Goal: Check status: Check status

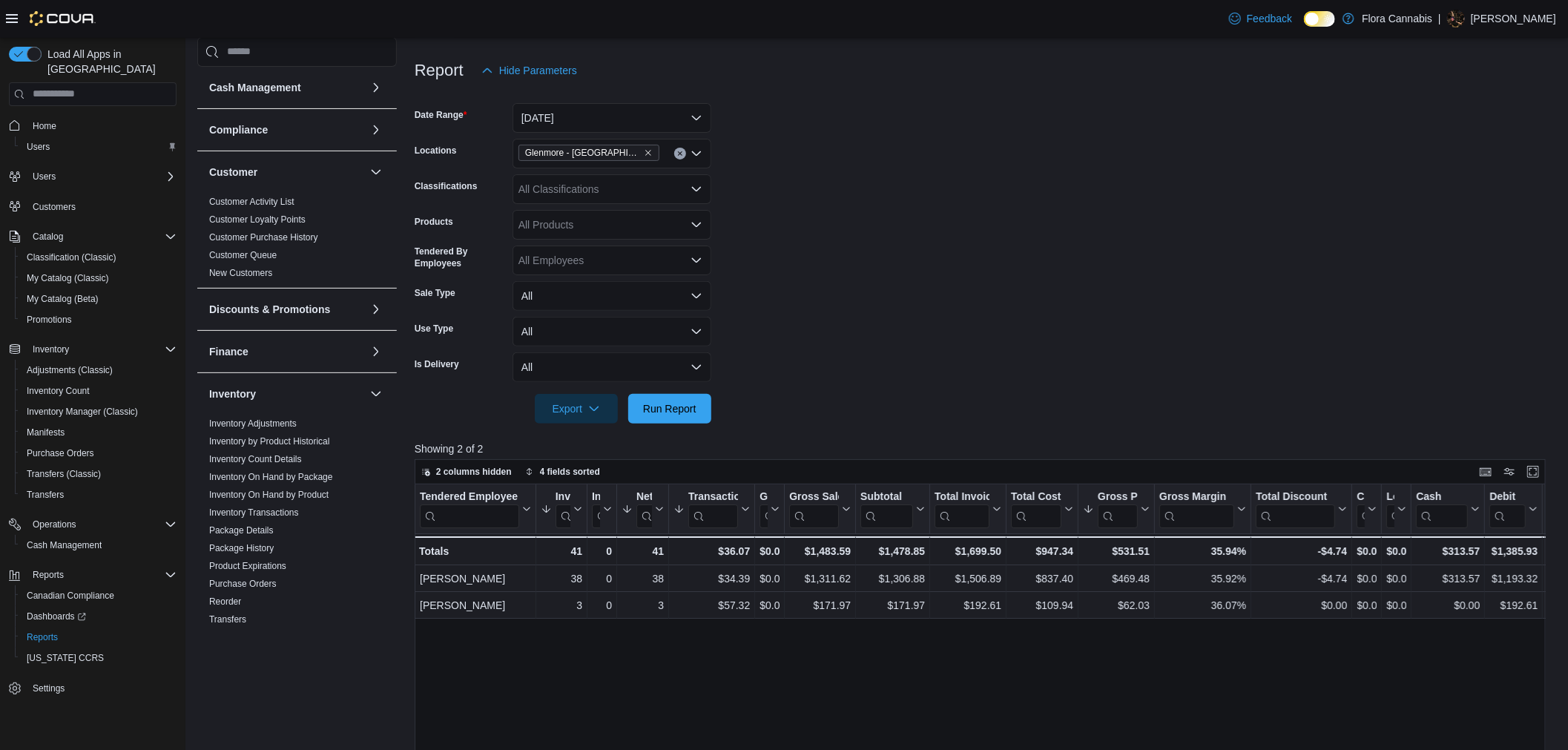
scroll to position [330, 0]
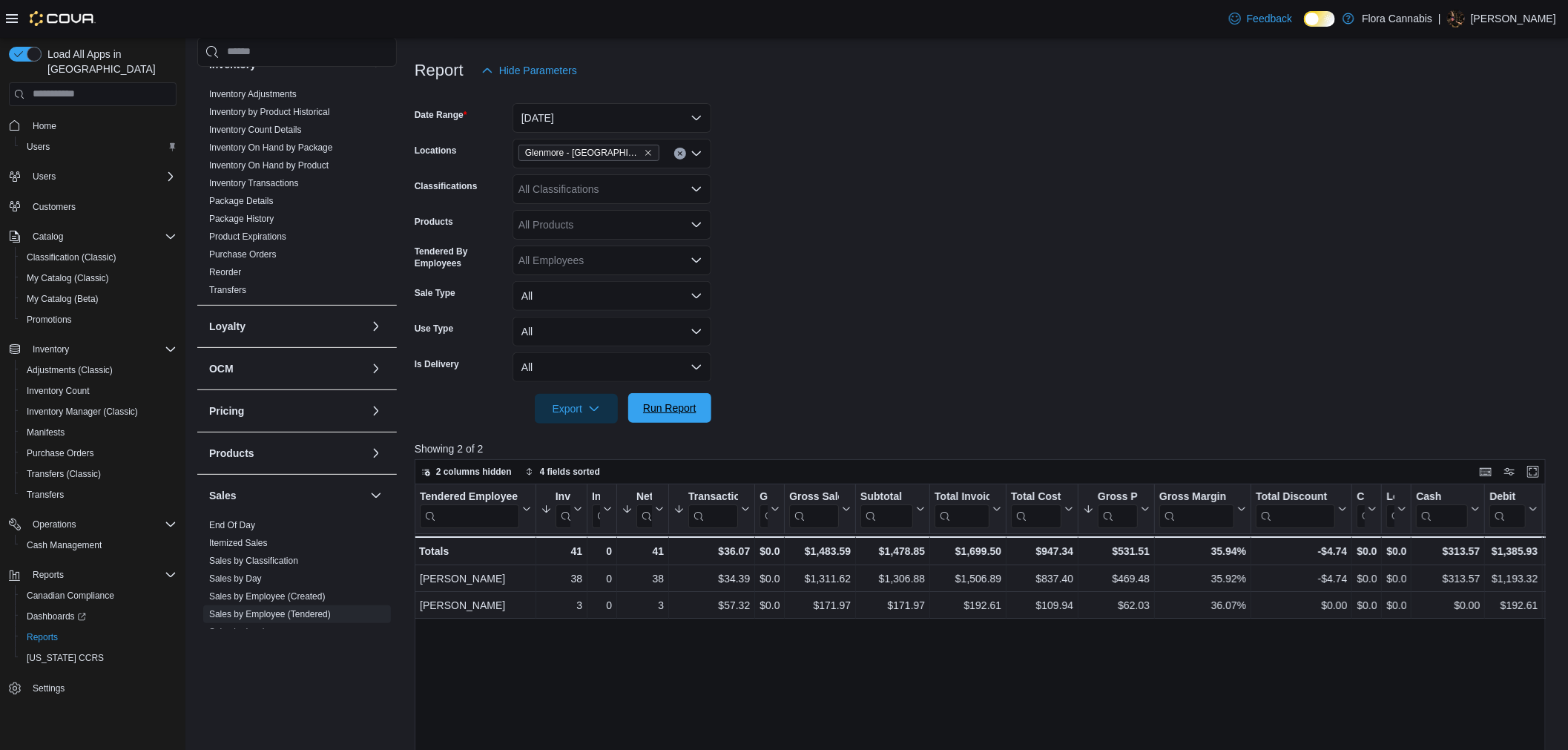
click at [680, 416] on span "Run Report" at bounding box center [669, 407] width 65 height 29
click at [628, 128] on button "[DATE]" at bounding box center [612, 117] width 199 height 29
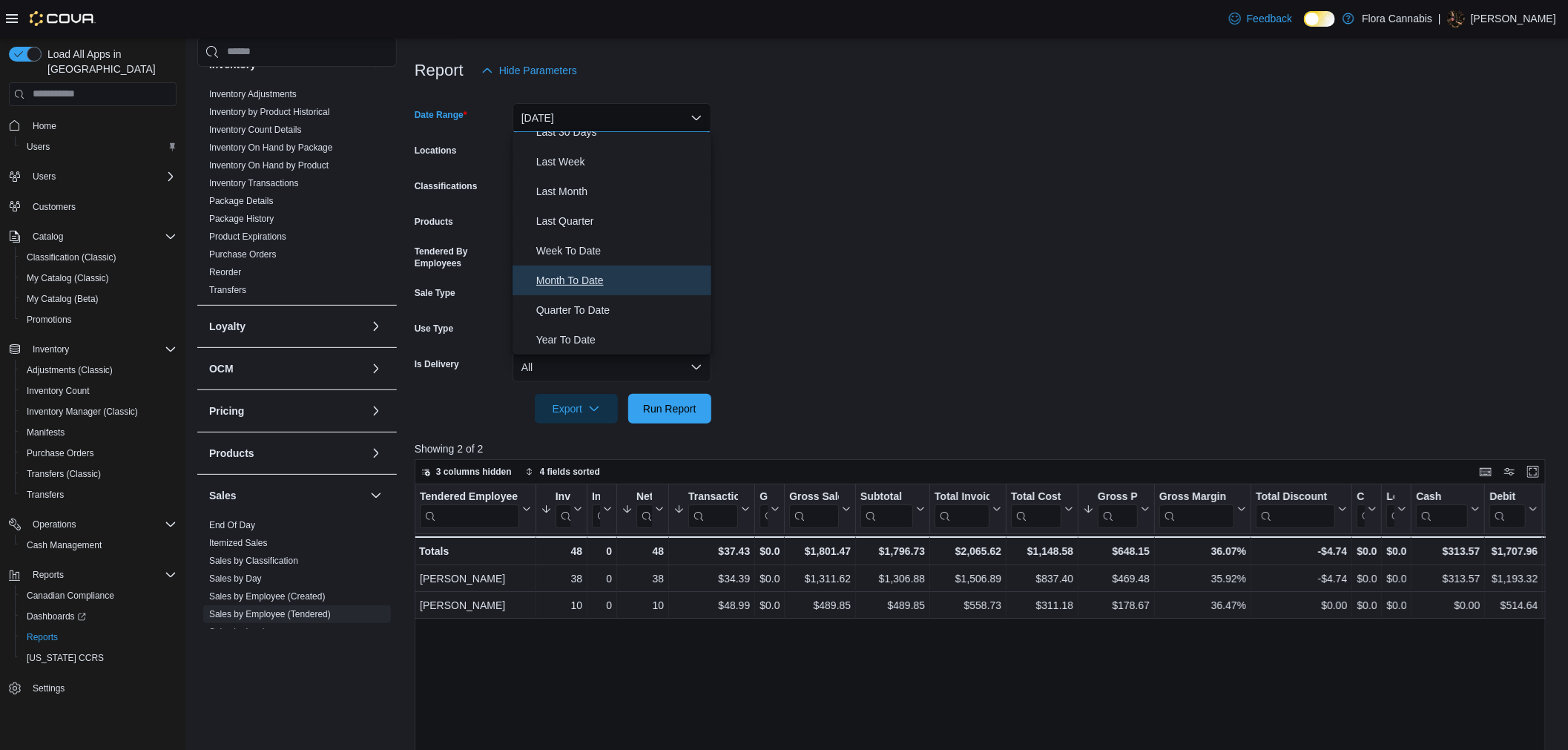
click at [612, 279] on span "Month To Date" at bounding box center [620, 281] width 169 height 18
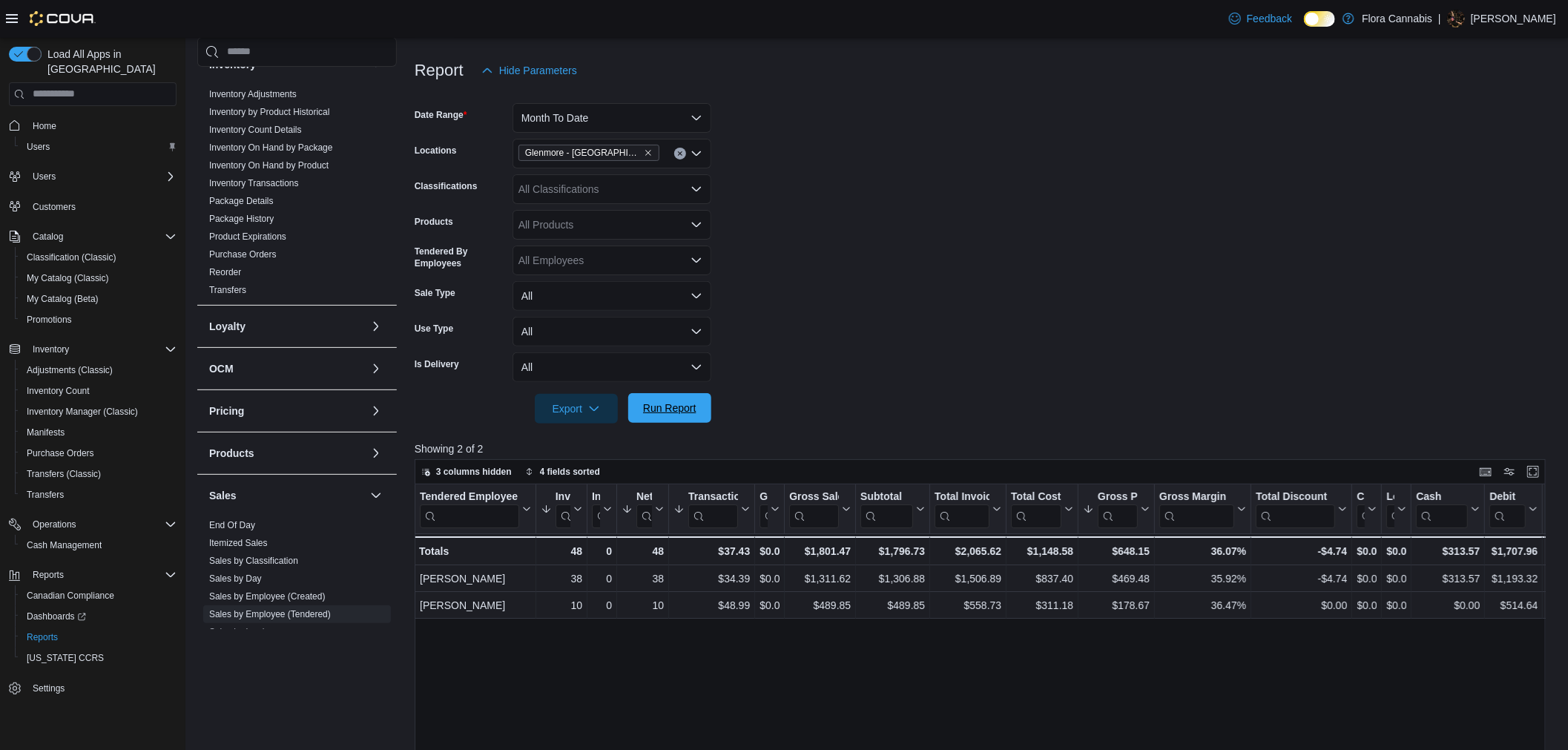
click at [678, 401] on span "Run Report" at bounding box center [669, 407] width 65 height 29
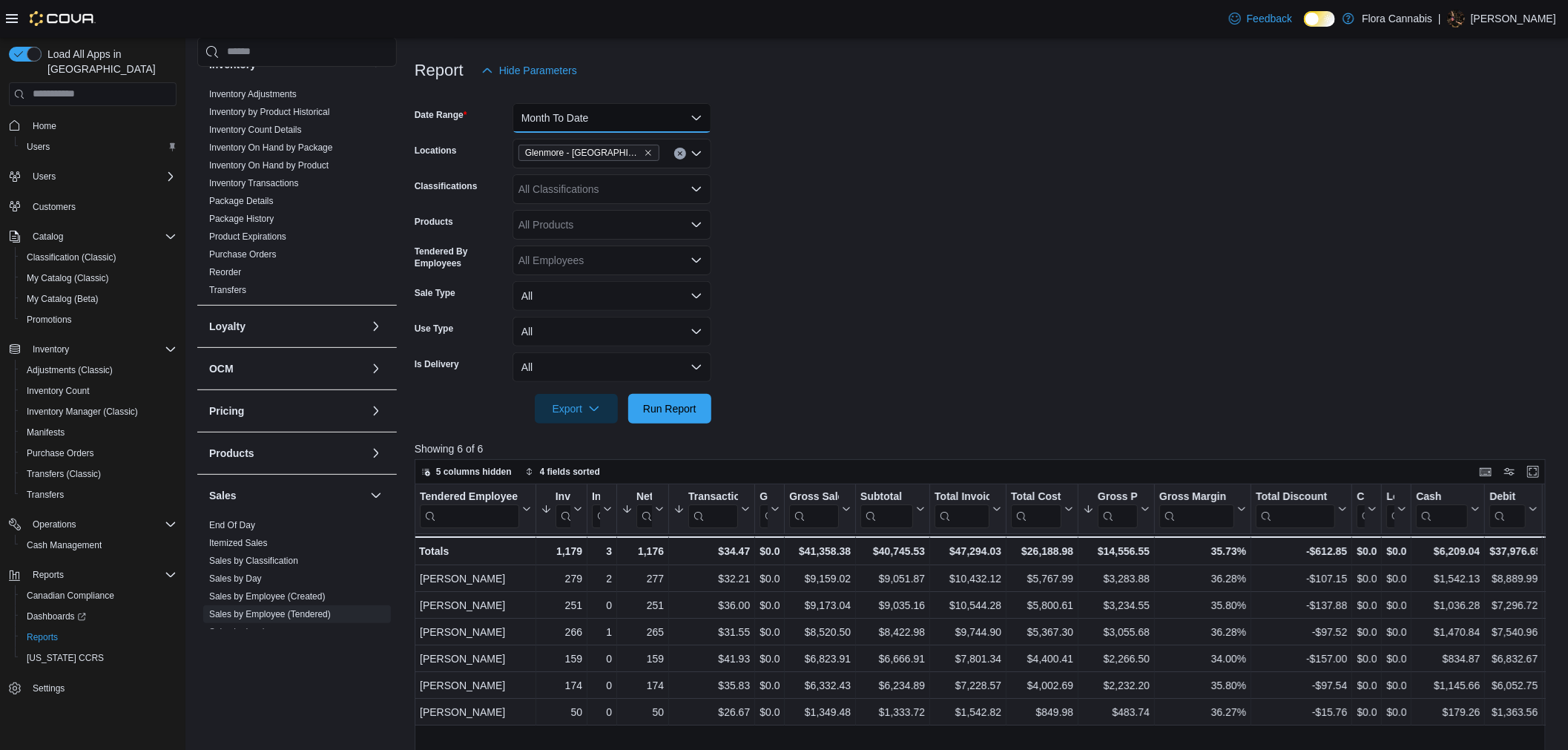
click at [589, 116] on button "Month To Date" at bounding box center [612, 117] width 199 height 29
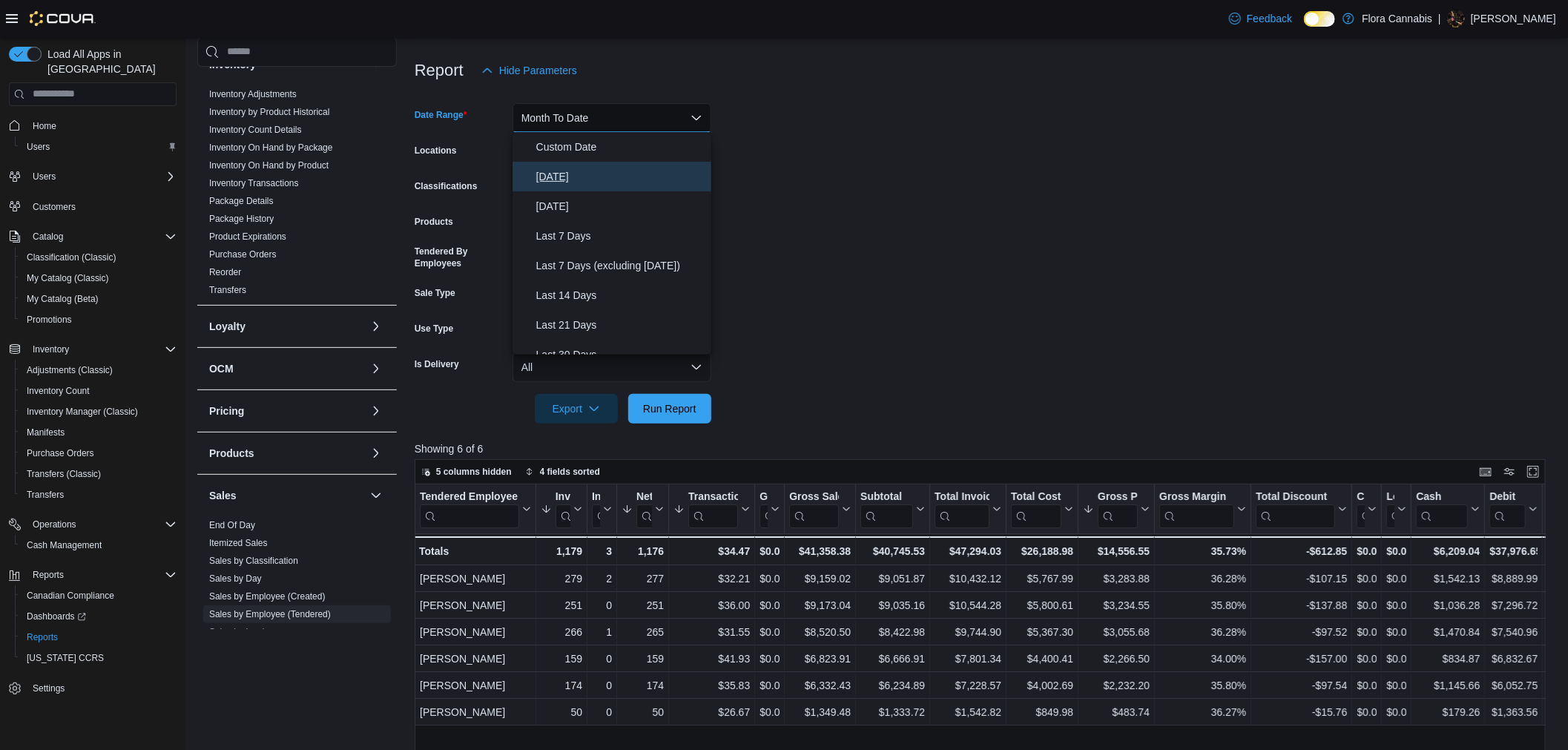
click at [576, 179] on span "[DATE]" at bounding box center [620, 177] width 169 height 18
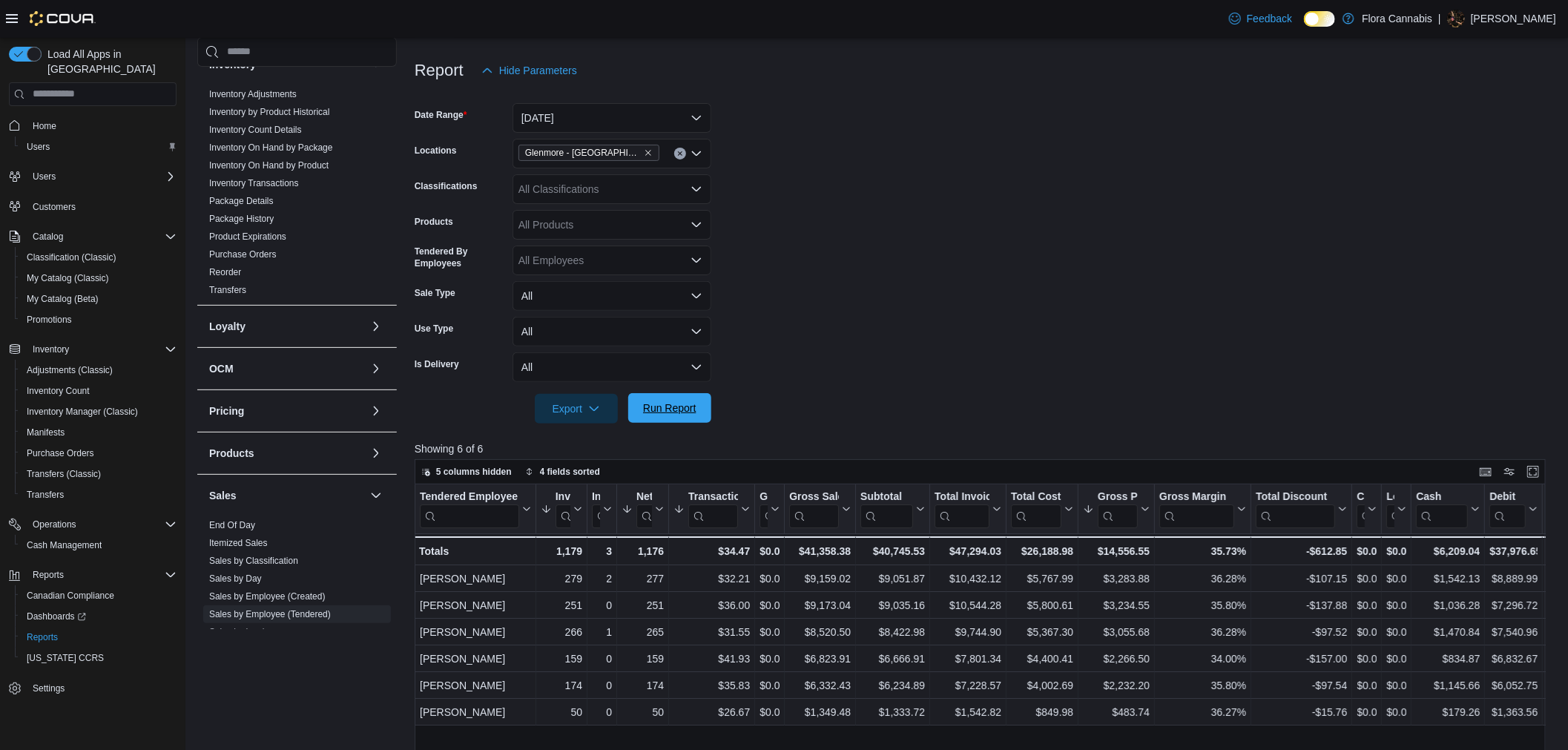
click at [672, 404] on span "Run Report" at bounding box center [669, 408] width 54 height 15
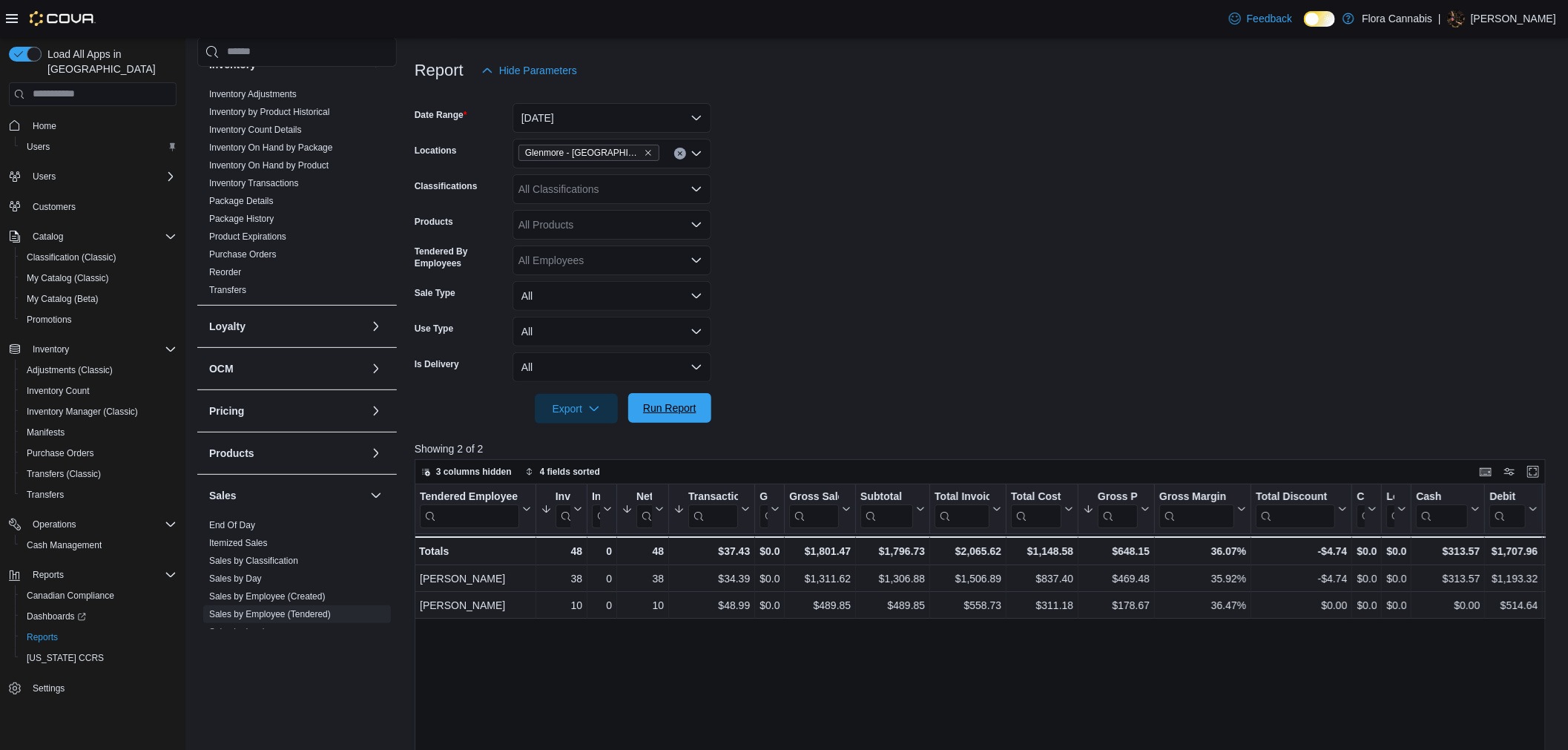
drag, startPoint x: 649, startPoint y: 412, endPoint x: 642, endPoint y: 410, distance: 7.3
click at [650, 412] on span "Run Report" at bounding box center [669, 408] width 54 height 15
